Goal: Task Accomplishment & Management: Manage account settings

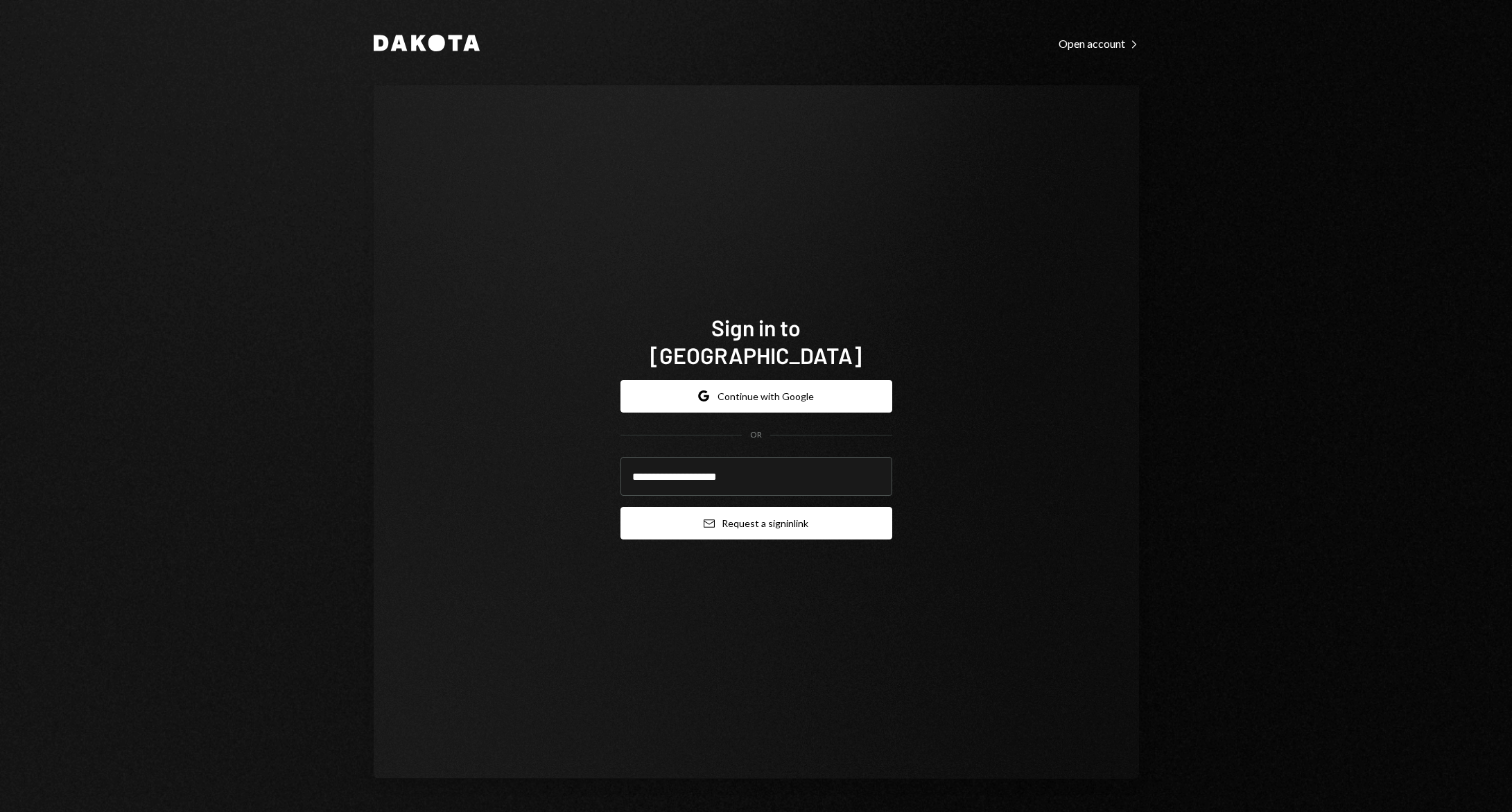
type input "**********"
click at [680, 508] on button "Email Request a sign in link" at bounding box center [756, 522] width 272 height 32
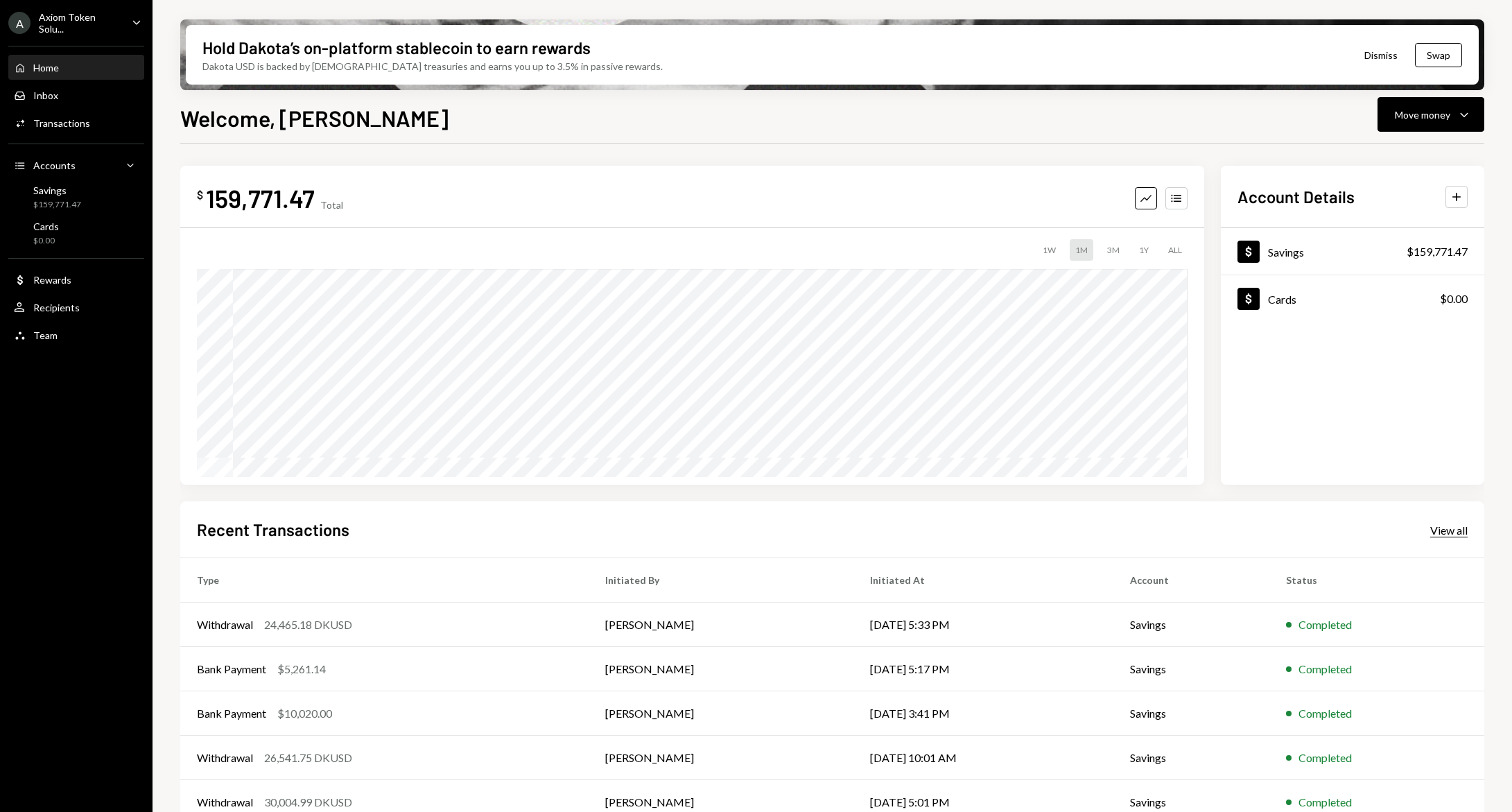
click at [1446, 532] on div "View all" at bounding box center [1448, 530] width 37 height 14
